Goal: Information Seeking & Learning: Find specific fact

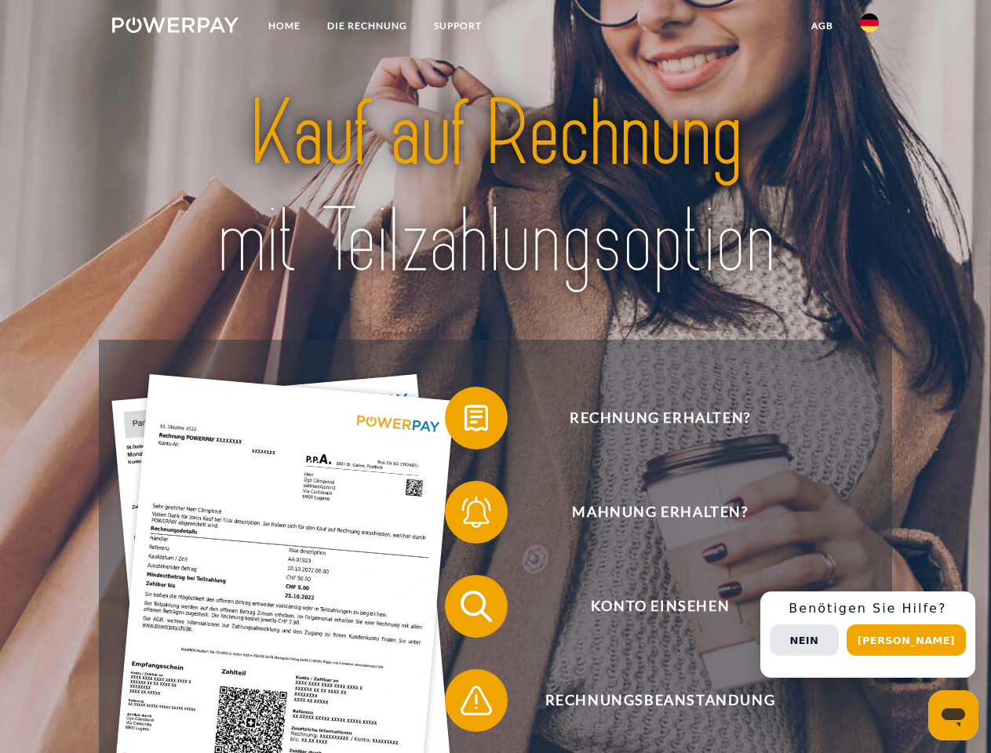
click at [175, 27] on img at bounding box center [175, 25] width 126 height 16
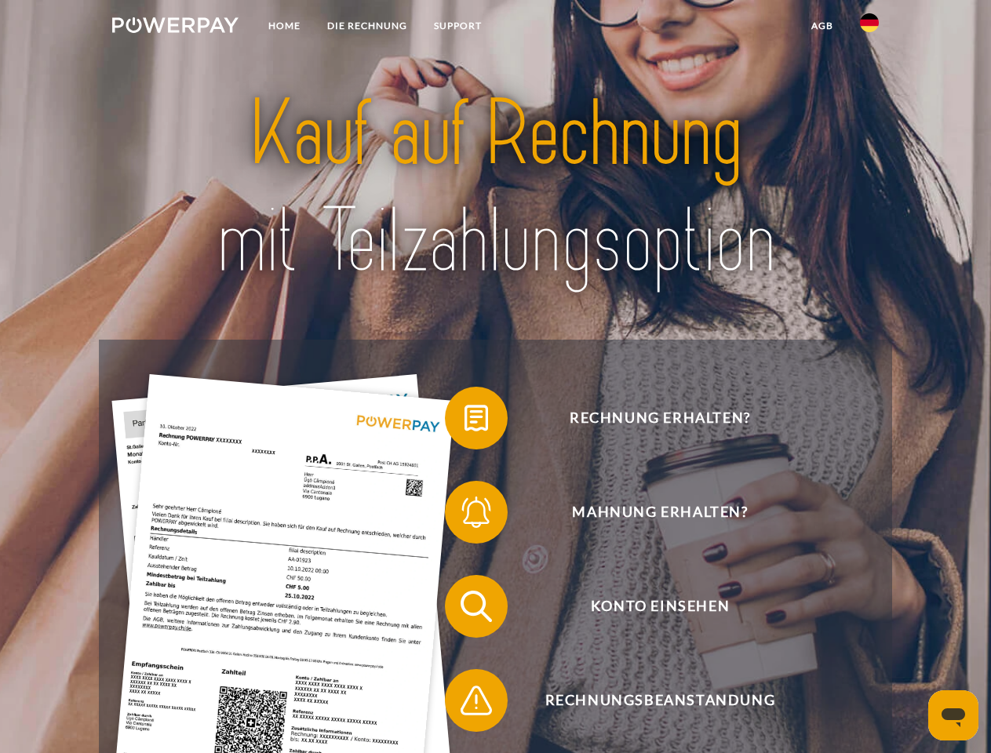
click at [869, 27] on img at bounding box center [869, 22] width 19 height 19
click at [822, 26] on link "agb" at bounding box center [822, 26] width 49 height 28
click at [465, 421] on span at bounding box center [453, 418] width 78 height 78
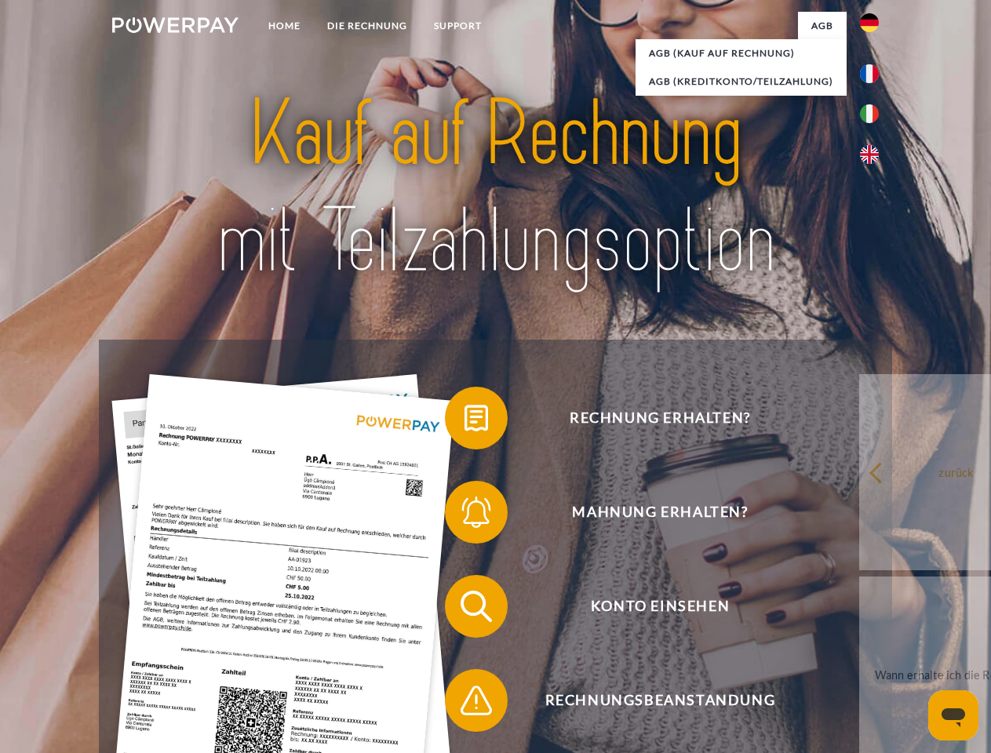
click at [465, 516] on div "Rechnung erhalten? Mahnung erhalten? Konto einsehen" at bounding box center [495, 654] width 793 height 628
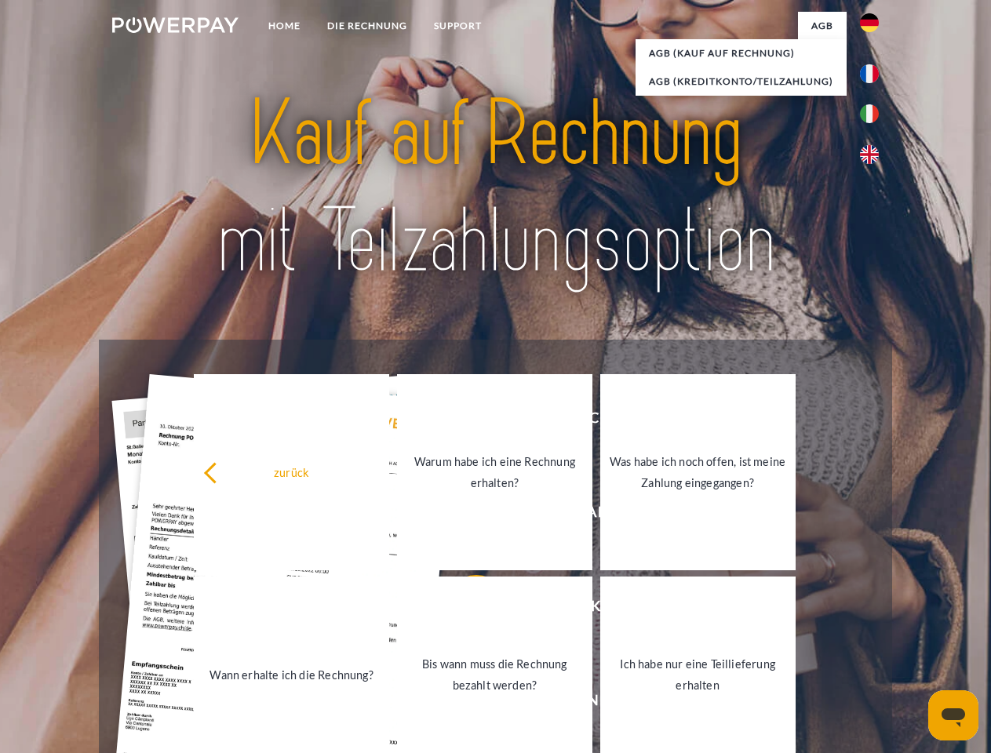
click at [465, 610] on link "Bis wann muss die Rechnung bezahlt werden?" at bounding box center [494, 675] width 195 height 196
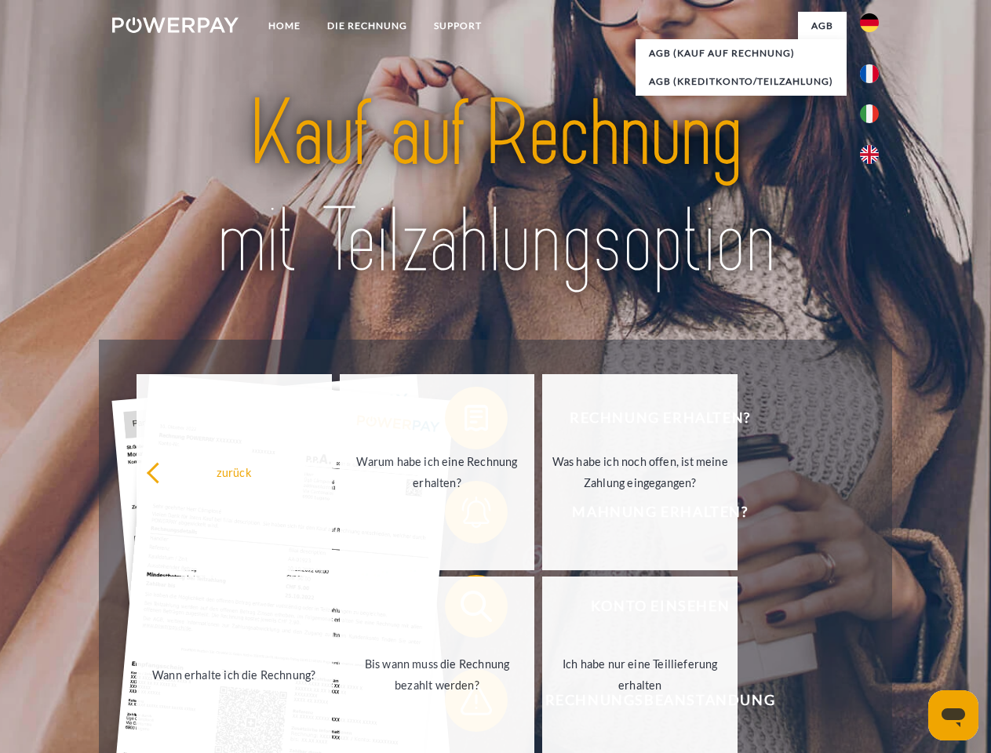
click at [465, 704] on span at bounding box center [453, 700] width 78 height 78
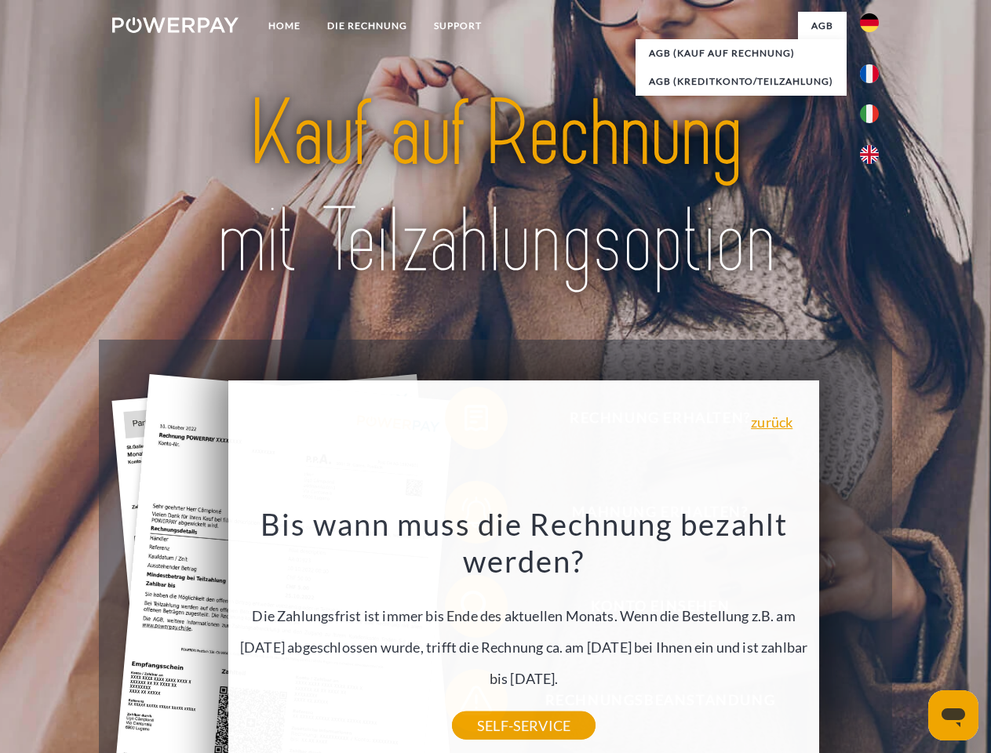
click at [873, 635] on div "Rechnung erhalten? Mahnung erhalten? Konto einsehen" at bounding box center [495, 654] width 793 height 628
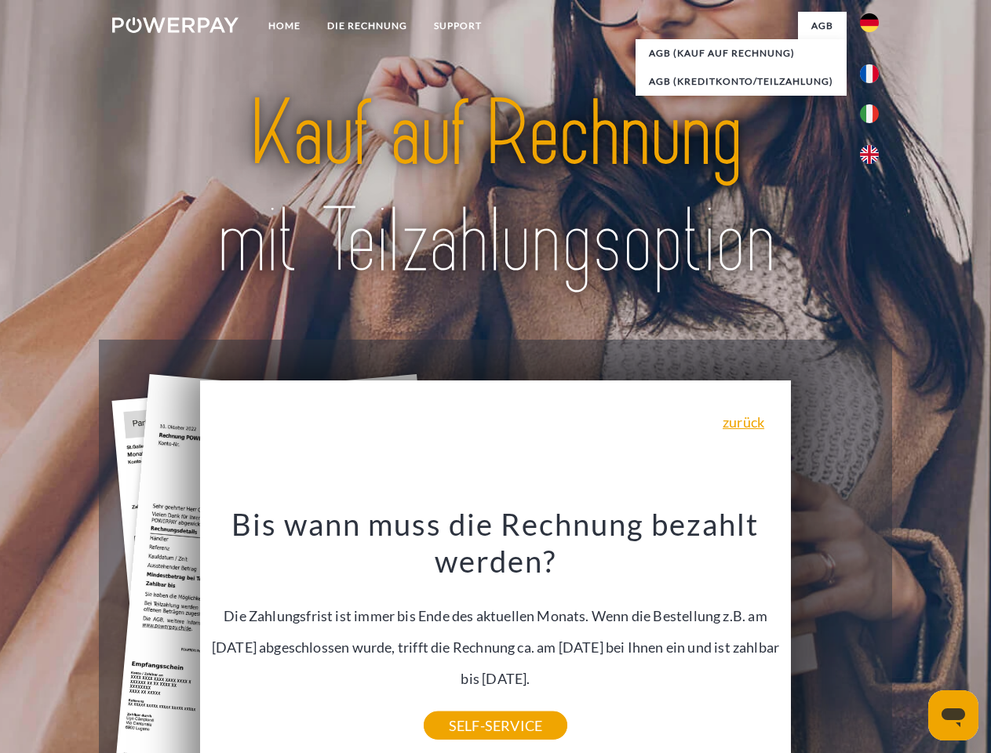
click at [835, 638] on span "Konto einsehen" at bounding box center [660, 606] width 384 height 63
click at [912, 640] on header "Home DIE RECHNUNG SUPPORT" at bounding box center [495, 542] width 991 height 1084
